Goal: Task Accomplishment & Management: Manage account settings

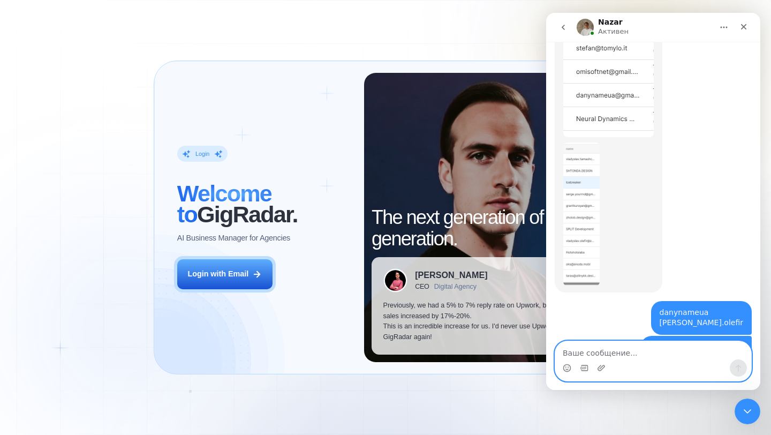
scroll to position [433, 0]
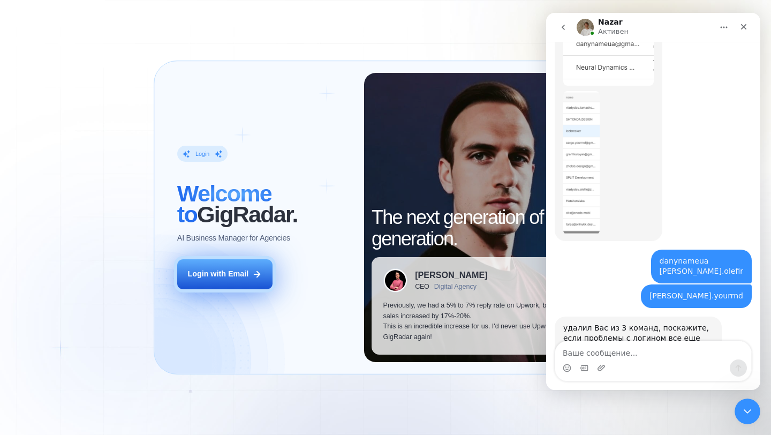
click at [258, 266] on button "Login with Email" at bounding box center [224, 274] width 95 height 30
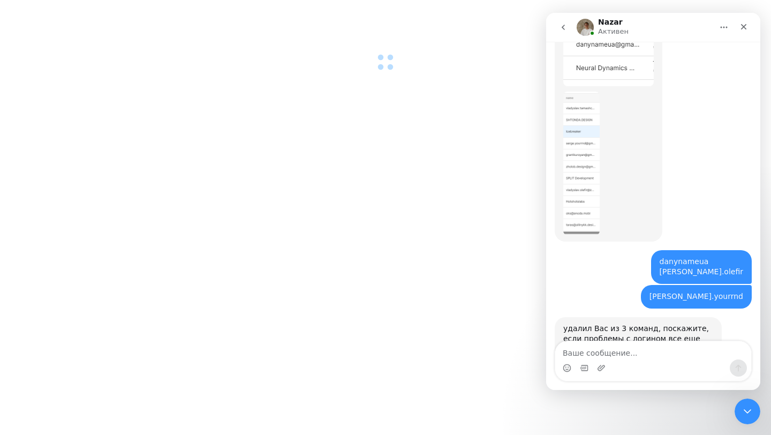
scroll to position [433, 0]
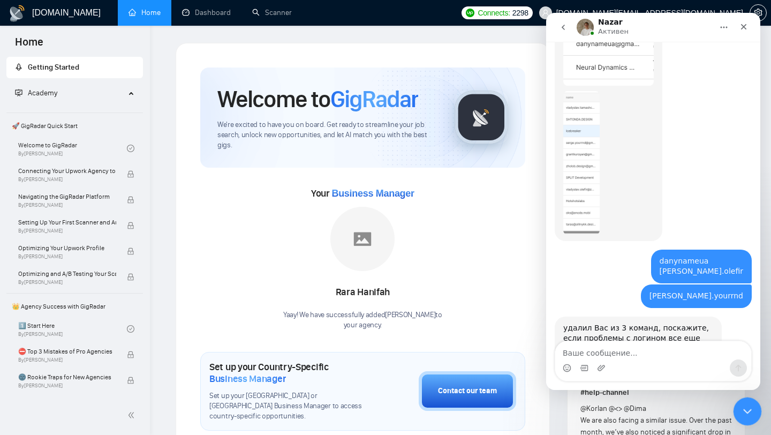
click at [744, 408] on icon "Закрыть службу сообщений Intercom" at bounding box center [745, 409] width 13 height 13
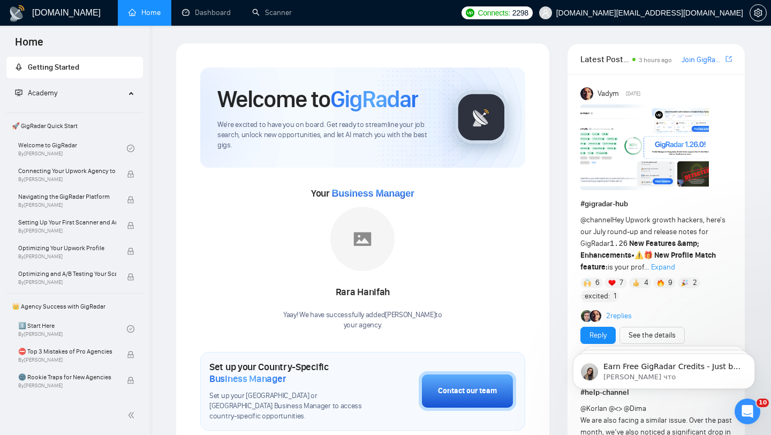
scroll to position [433, 0]
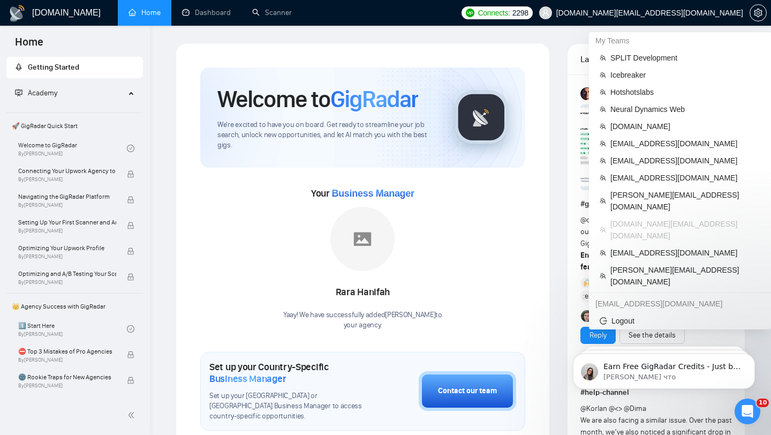
click at [668, 13] on span "[DOMAIN_NAME][EMAIL_ADDRESS][DOMAIN_NAME]" at bounding box center [649, 13] width 187 height 0
click at [653, 200] on span "[PERSON_NAME][EMAIL_ADDRESS][DOMAIN_NAME]" at bounding box center [685, 201] width 150 height 24
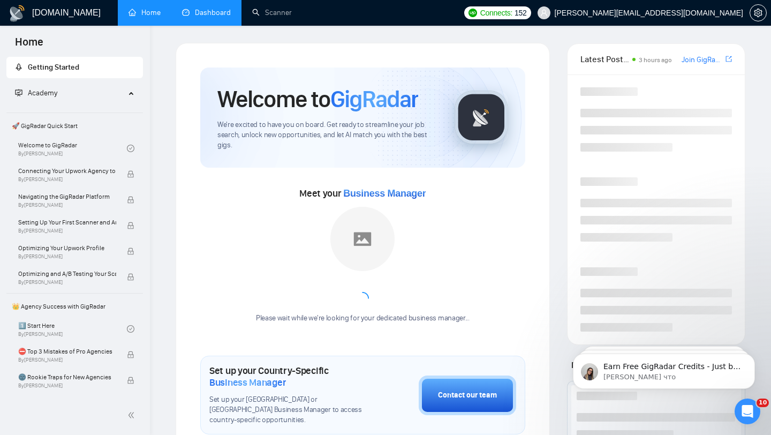
click at [217, 14] on link "Dashboard" at bounding box center [206, 12] width 49 height 9
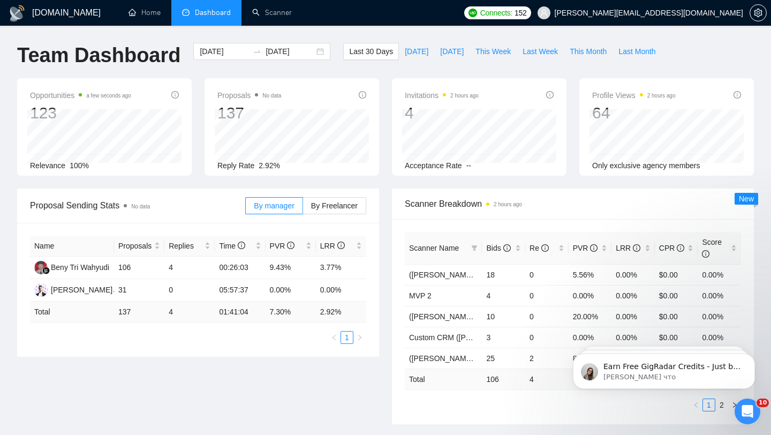
click at [674, 13] on span "[PERSON_NAME][EMAIL_ADDRESS][DOMAIN_NAME]" at bounding box center [649, 13] width 188 height 0
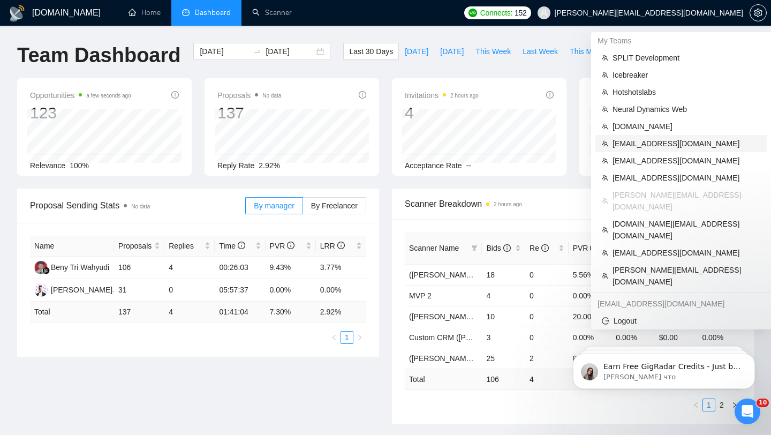
click at [637, 146] on span "[EMAIL_ADDRESS][DOMAIN_NAME]" at bounding box center [686, 144] width 148 height 12
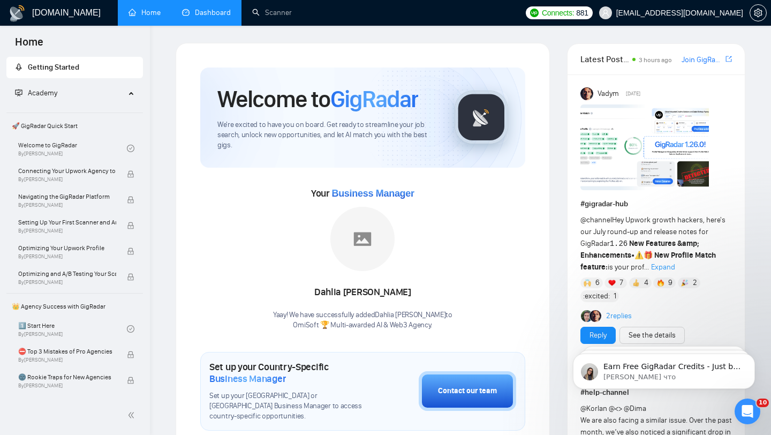
click at [228, 17] on link "Dashboard" at bounding box center [206, 12] width 49 height 9
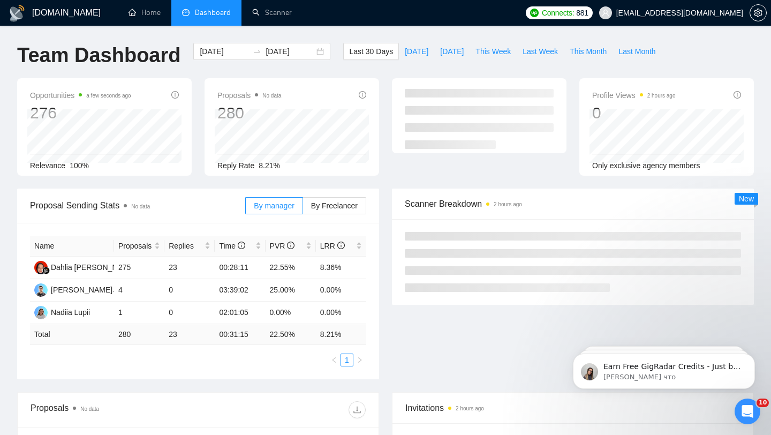
scroll to position [46, 0]
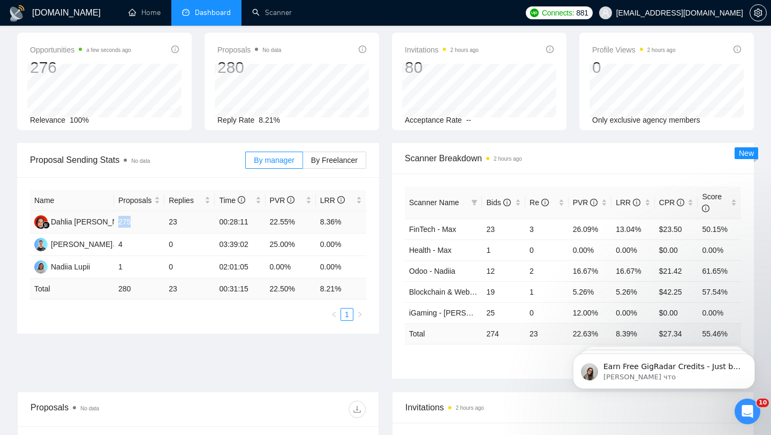
drag, startPoint x: 116, startPoint y: 223, endPoint x: 152, endPoint y: 222, distance: 35.9
click at [152, 222] on td "275" at bounding box center [139, 222] width 50 height 22
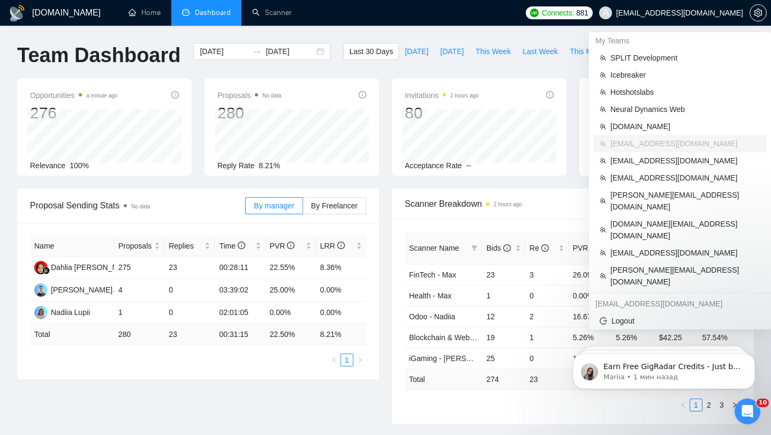
click at [715, 17] on span "[EMAIL_ADDRESS][DOMAIN_NAME]" at bounding box center [671, 13] width 157 height 34
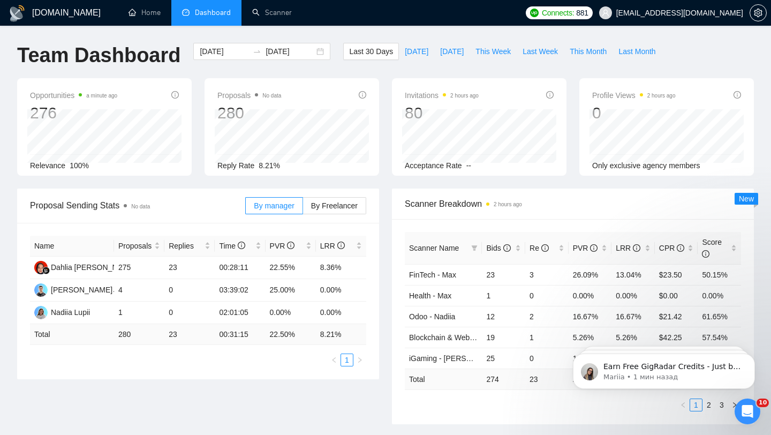
click at [665, 13] on span "[EMAIL_ADDRESS][DOMAIN_NAME]" at bounding box center [679, 13] width 127 height 0
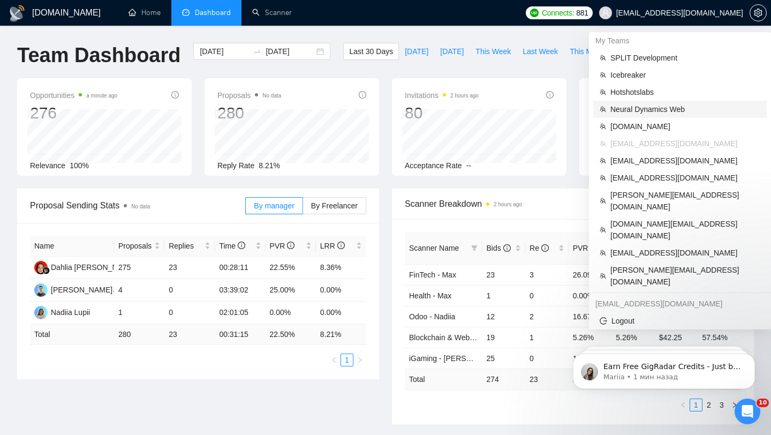
click at [631, 111] on span "Neural Dynamics Web" at bounding box center [685, 109] width 150 height 12
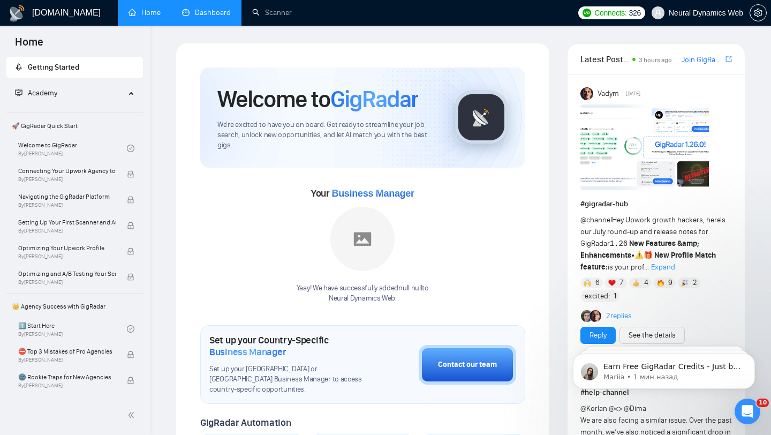
click at [227, 11] on link "Dashboard" at bounding box center [206, 12] width 49 height 9
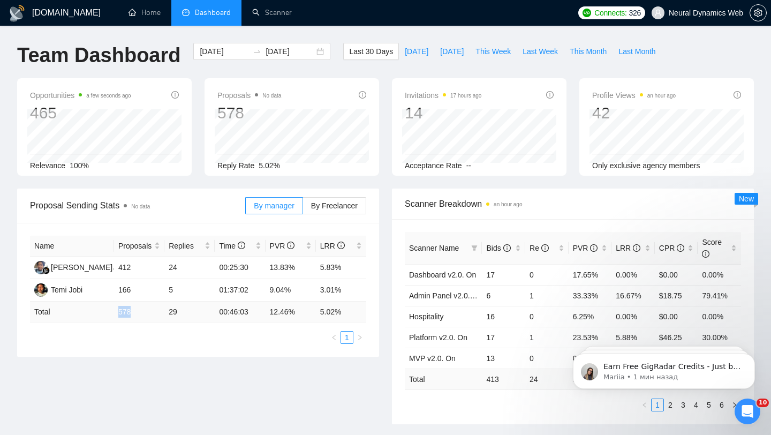
drag, startPoint x: 118, startPoint y: 311, endPoint x: 144, endPoint y: 312, distance: 25.7
click at [144, 312] on td "578" at bounding box center [139, 311] width 50 height 21
drag, startPoint x: 117, startPoint y: 288, endPoint x: 140, endPoint y: 292, distance: 23.3
click at [140, 292] on td "166" at bounding box center [139, 290] width 50 height 22
